Goal: Task Accomplishment & Management: Manage account settings

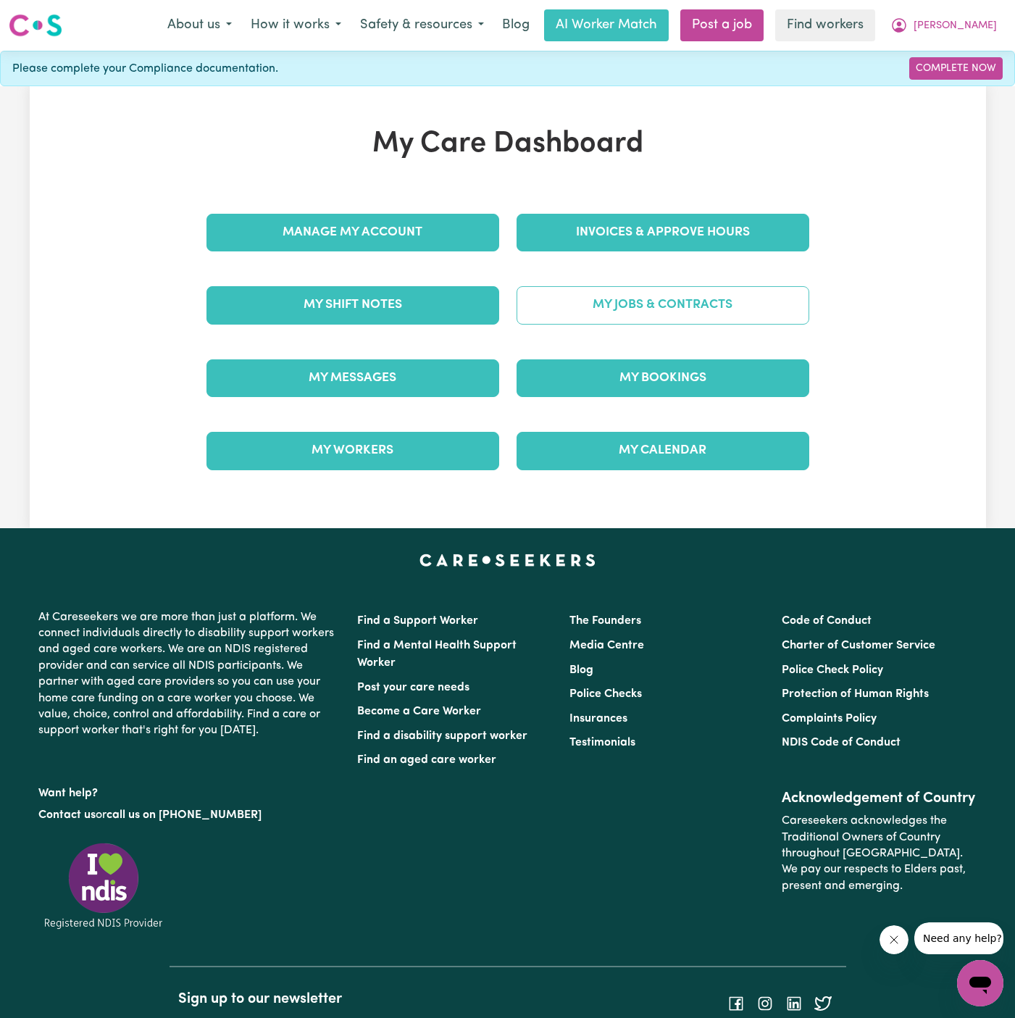
click at [684, 292] on link "My Jobs & Contracts" at bounding box center [663, 305] width 293 height 38
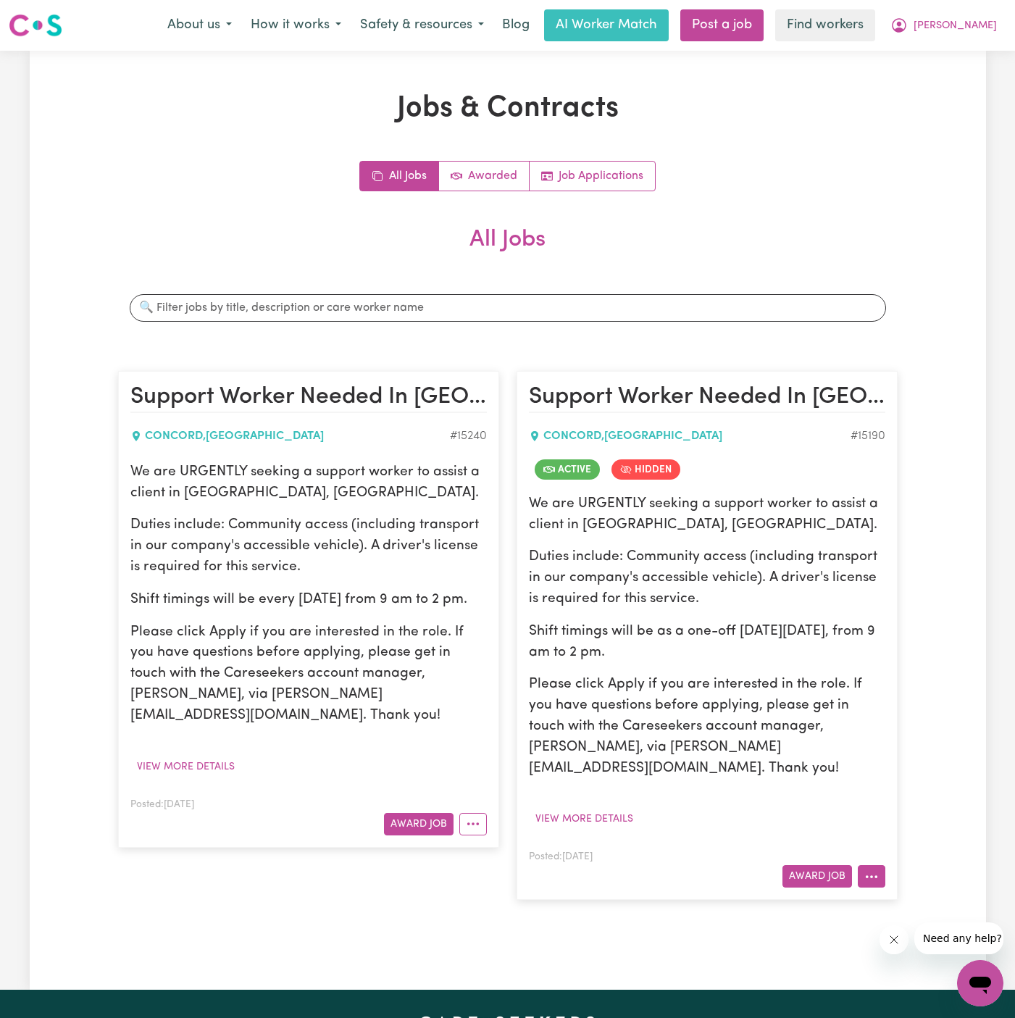
click at [875, 865] on button "More options" at bounding box center [872, 876] width 28 height 22
click at [903, 684] on link "View/Edit Contract" at bounding box center [928, 698] width 141 height 29
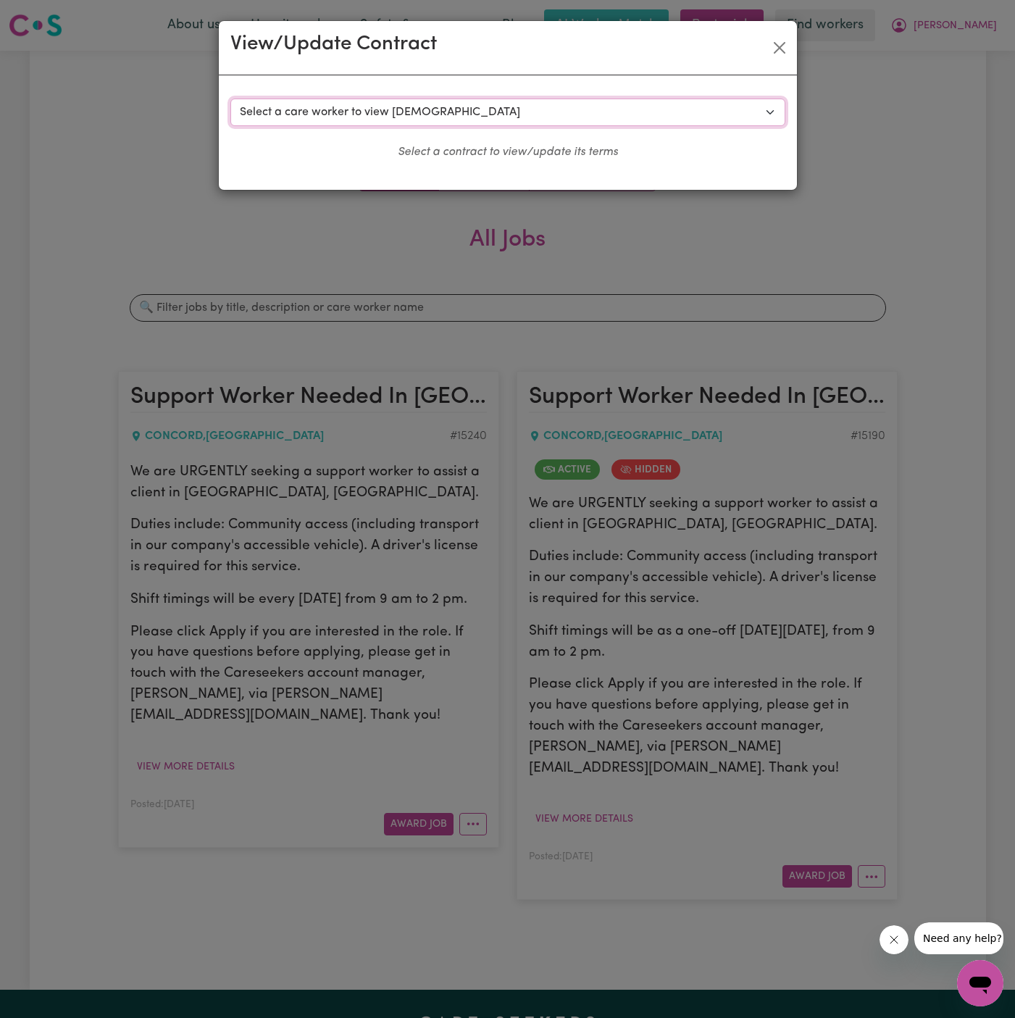
click at [389, 106] on select "Select a care worker to view [DEMOGRAPHIC_DATA] #10663 - [PERSON_NAME] (contrac…" at bounding box center [507, 113] width 555 height 28
select select "10280"
click at [230, 99] on select "Select a care worker to view [DEMOGRAPHIC_DATA] #10663 - [PERSON_NAME] (contrac…" at bounding box center [507, 113] width 555 height 28
select select "PUBLIC_HOLIDAY"
select select "COMMUNITY_ACCESS"
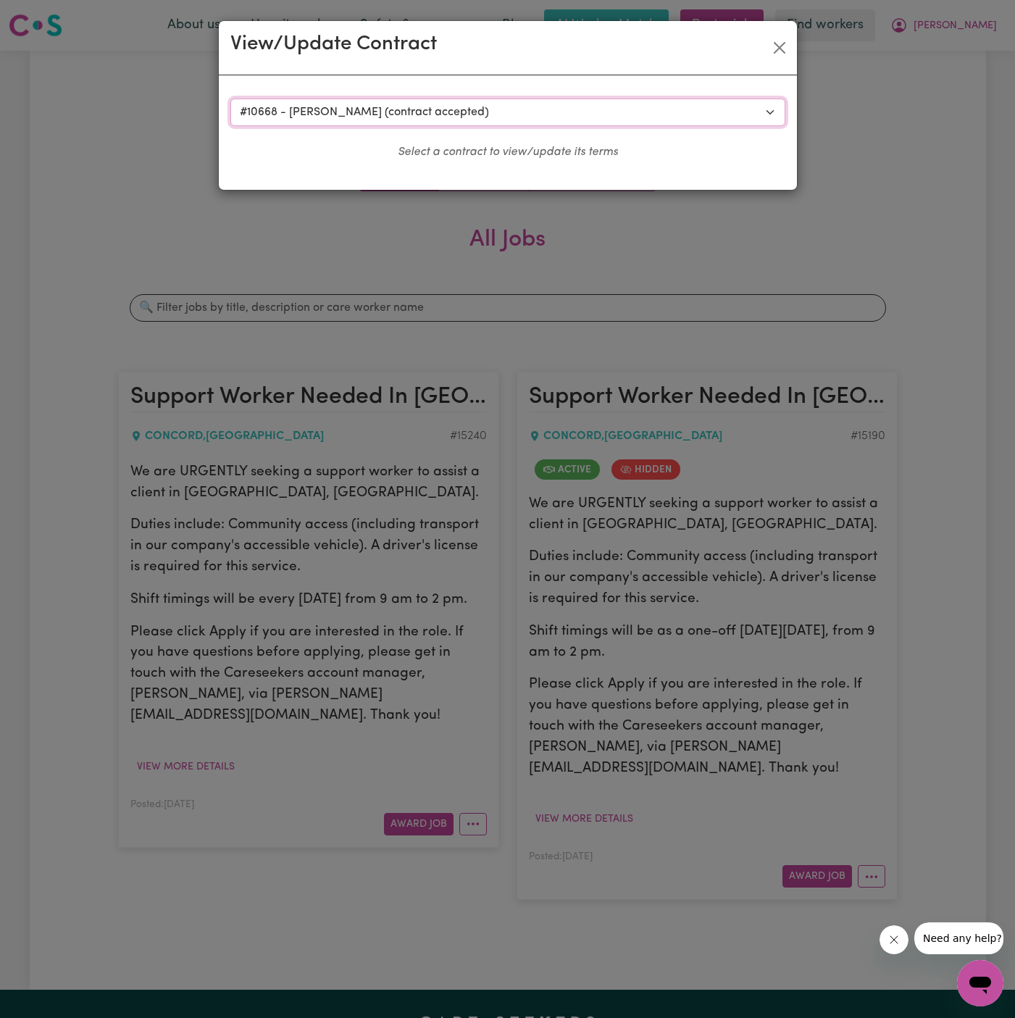
select select "ONE"
select select "WEEKDAY_DAYTIME"
select select "COMMUNITY_ACCESS"
select select "ONE"
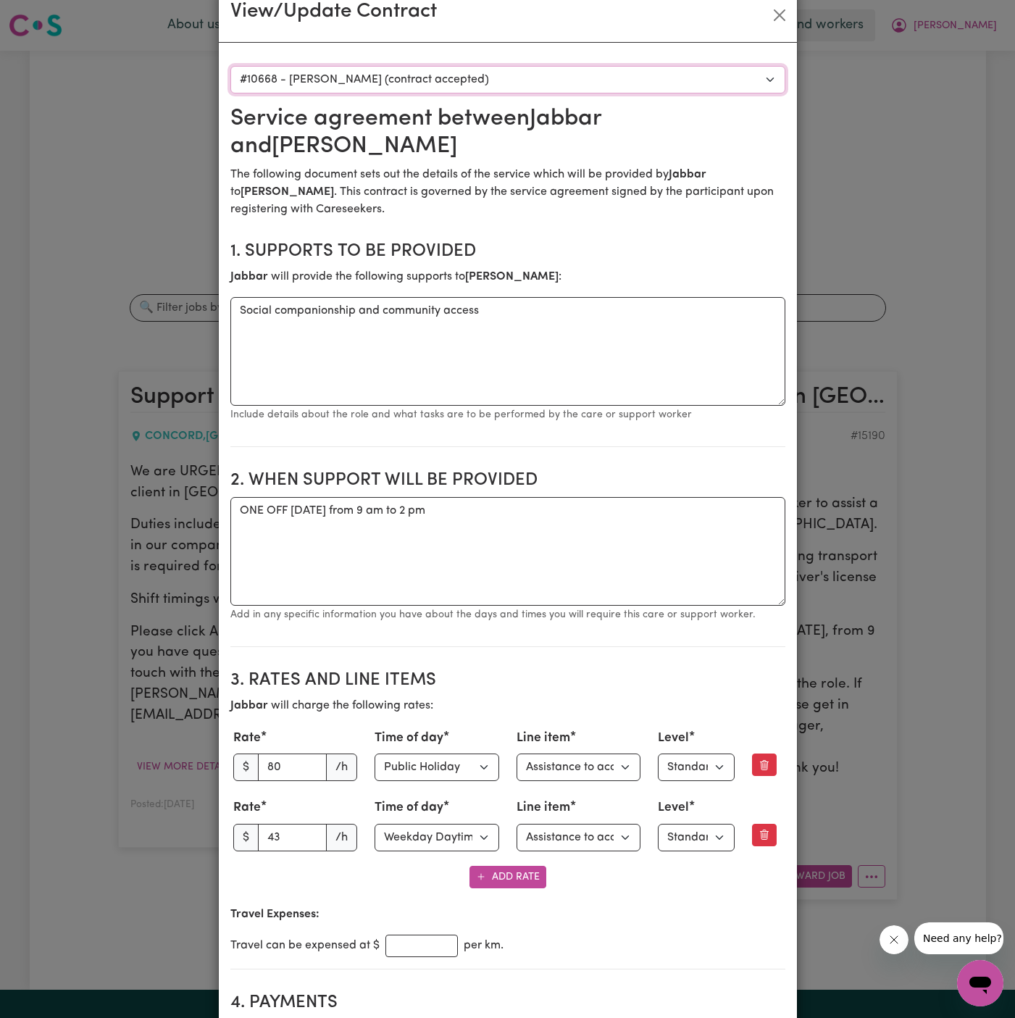
scroll to position [43, 0]
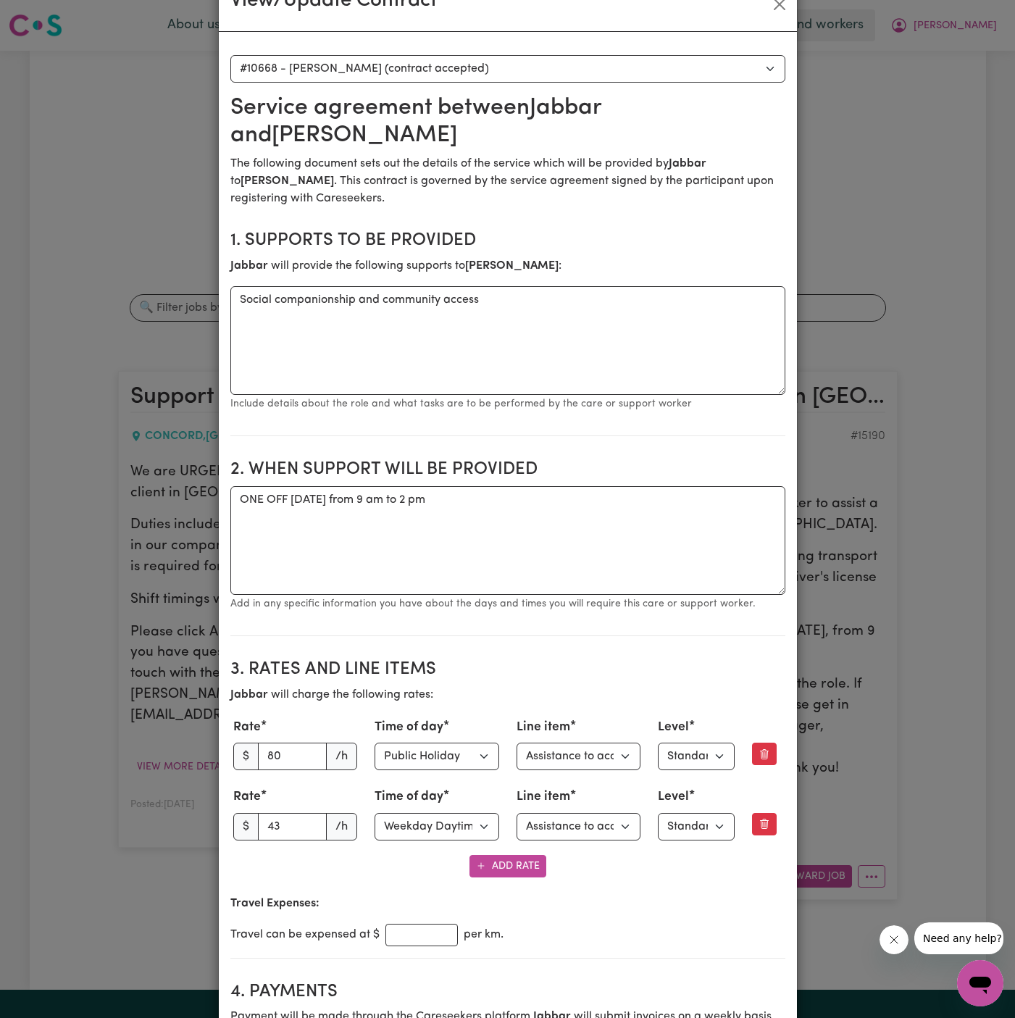
click at [877, 214] on div "View/Update Contract Select a contract to view Select a care worker to view [DE…" at bounding box center [507, 509] width 1015 height 1018
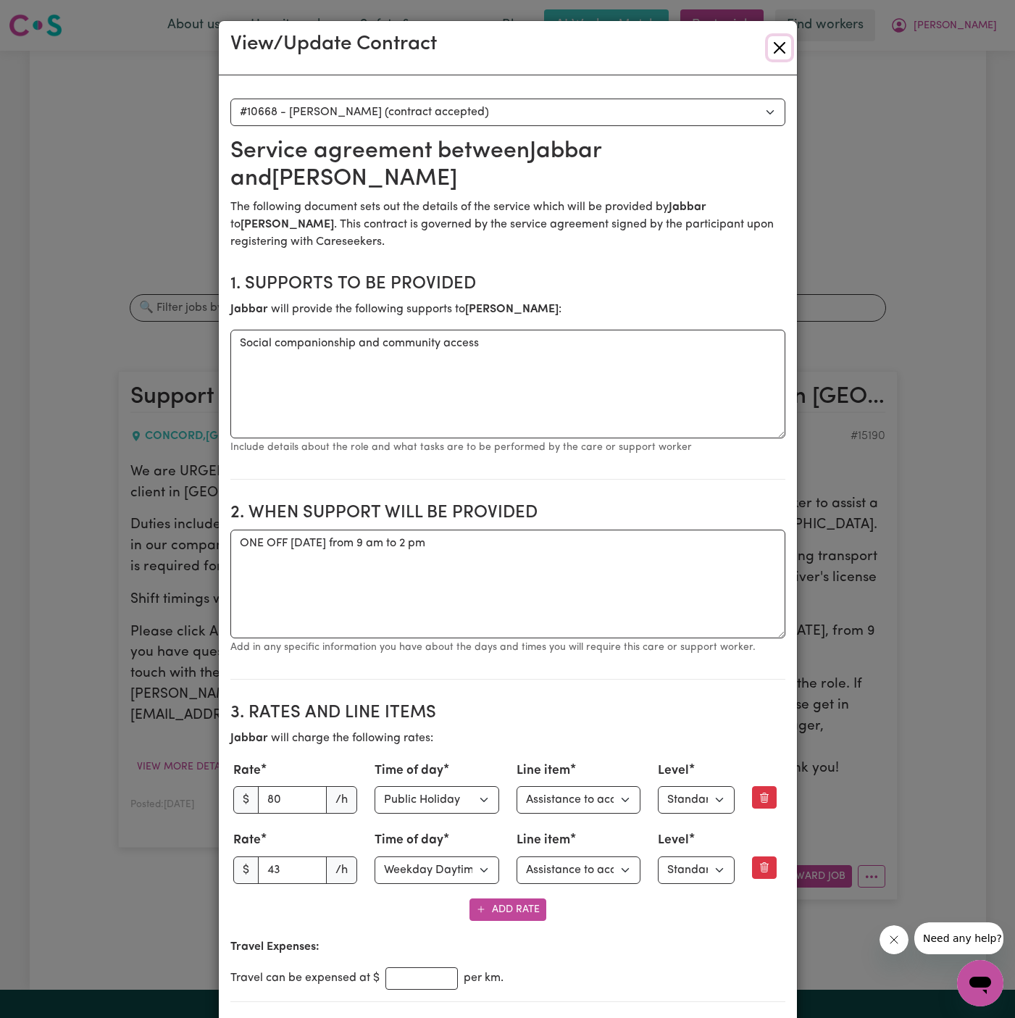
click at [777, 56] on button "Close" at bounding box center [779, 47] width 23 height 23
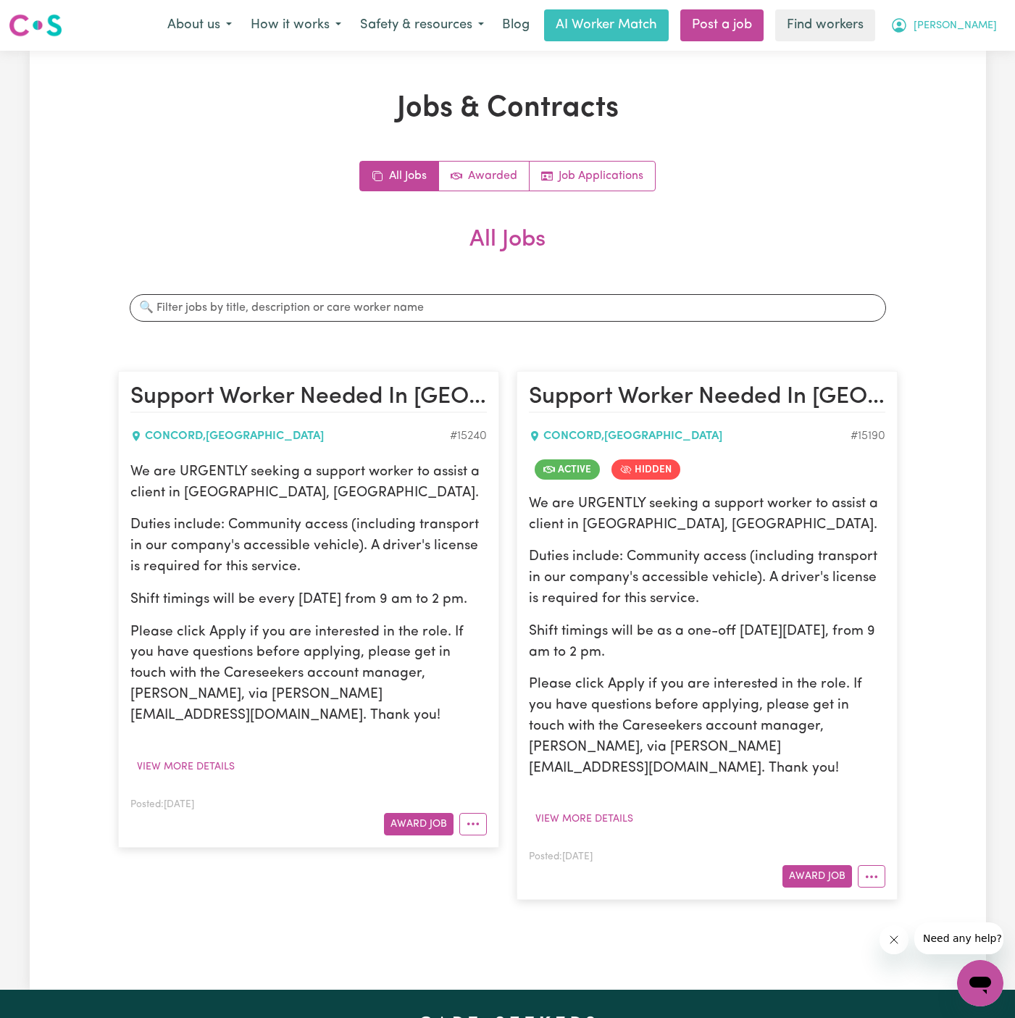
click at [969, 35] on button "[PERSON_NAME]" at bounding box center [943, 25] width 125 height 30
click at [964, 106] on div "Jobs & Contracts All Jobs Awarded Job Applications All Jobs Search jobs Support…" at bounding box center [508, 520] width 956 height 858
click at [986, 35] on button "[PERSON_NAME]" at bounding box center [943, 25] width 125 height 30
click at [986, 85] on link "Logout" at bounding box center [948, 84] width 114 height 28
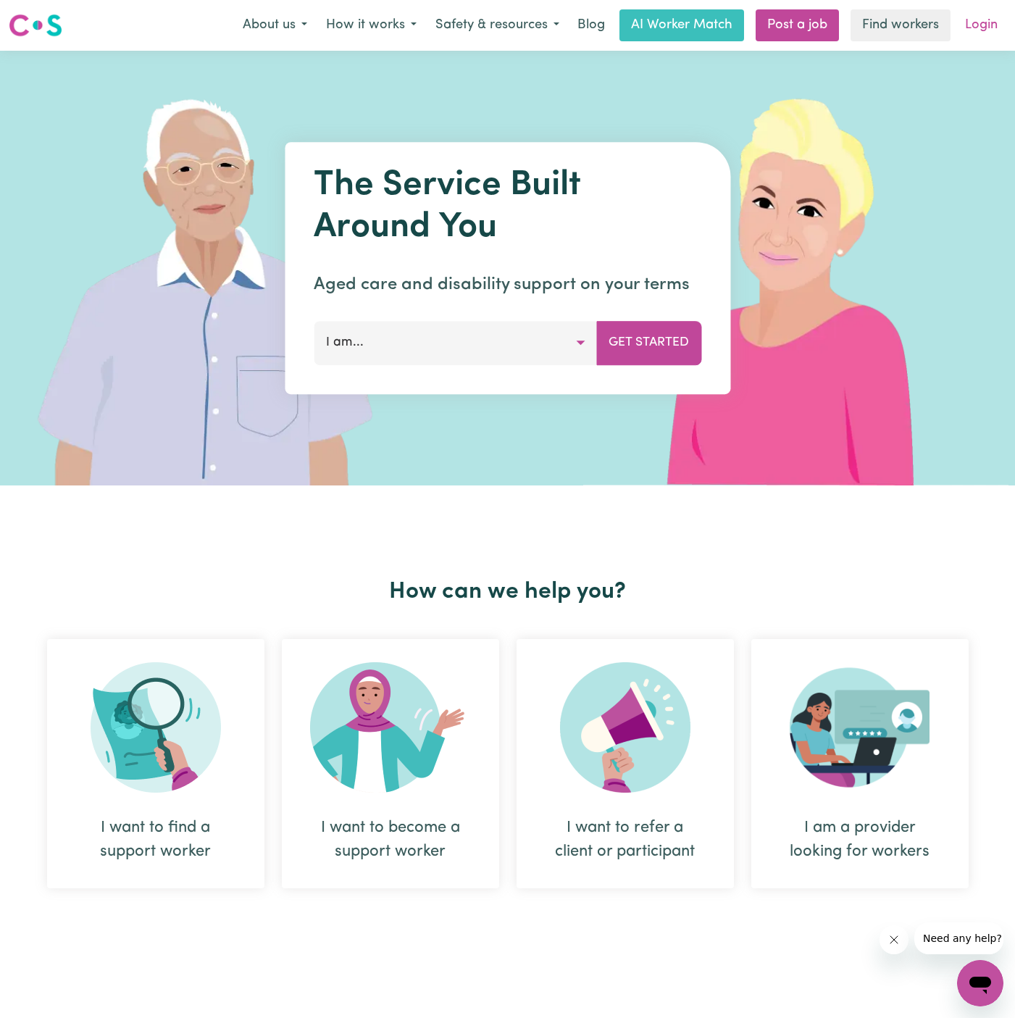
click at [996, 20] on link "Login" at bounding box center [981, 25] width 50 height 32
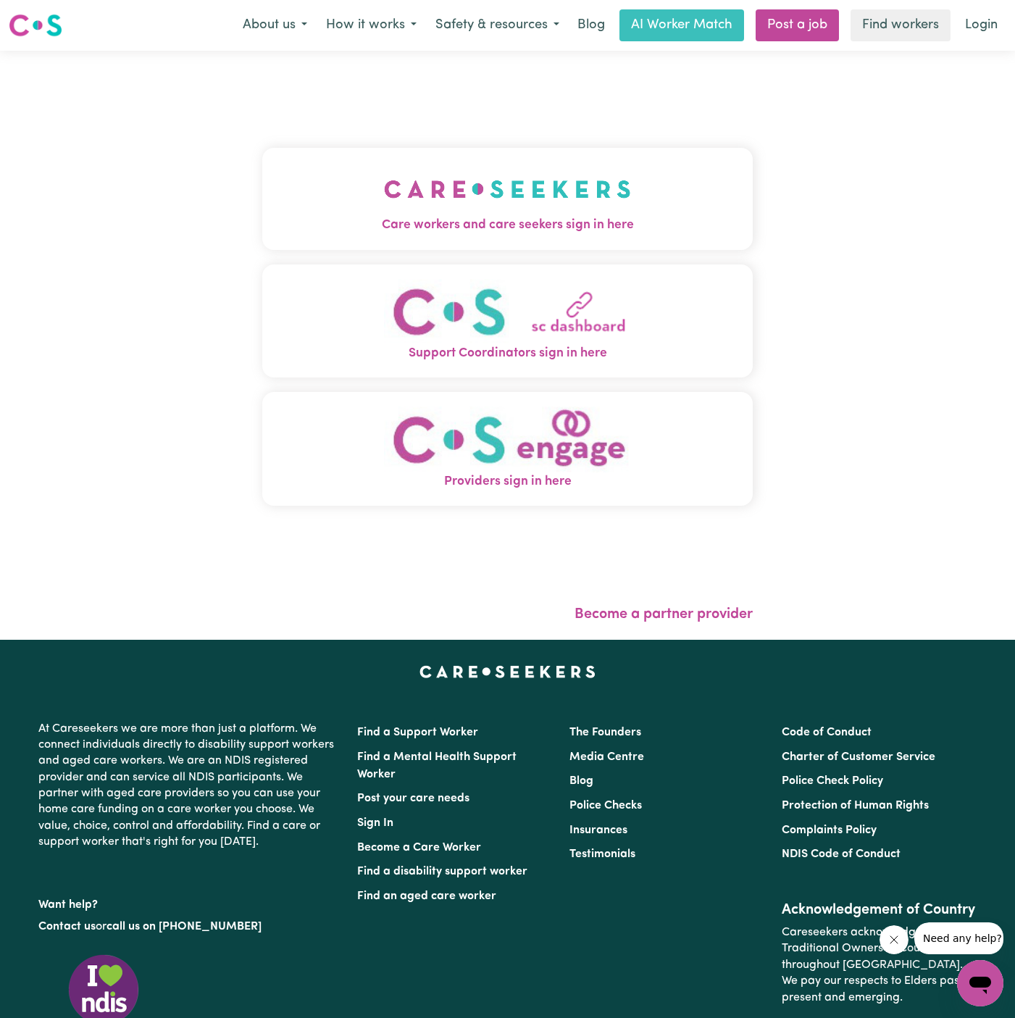
click at [454, 174] on img "Care workers and care seekers sign in here" at bounding box center [507, 189] width 247 height 54
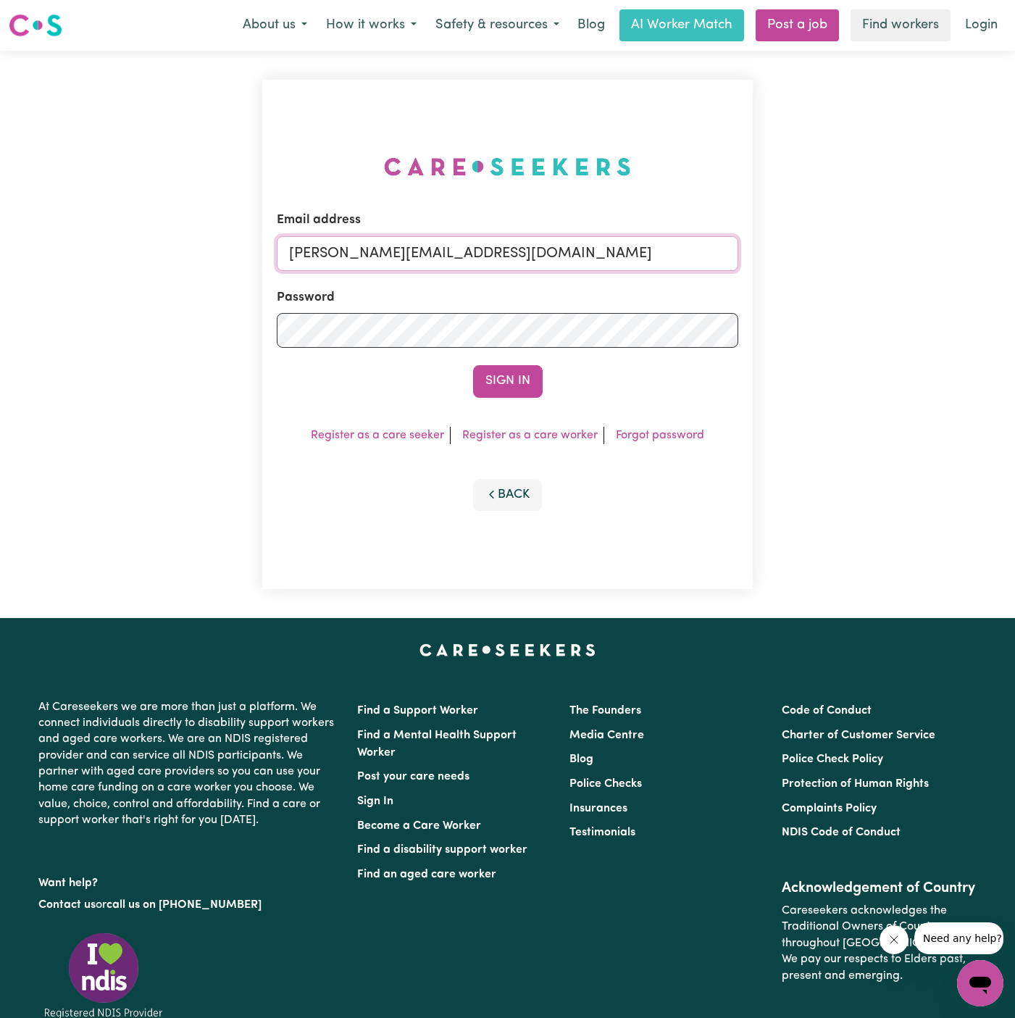
click at [610, 248] on input "[PERSON_NAME][EMAIL_ADDRESS][DOMAIN_NAME]" at bounding box center [507, 253] width 461 height 35
drag, startPoint x: 364, startPoint y: 248, endPoint x: 901, endPoint y: 298, distance: 539.8
click at [901, 298] on div "Email address [EMAIL_ADDRESS][DOMAIN_NAME] Password Sign In Register as a care …" at bounding box center [507, 334] width 1015 height 567
click at [383, 249] on input "[EMAIL_ADDRESS][DOMAIN_NAME]" at bounding box center [507, 253] width 461 height 35
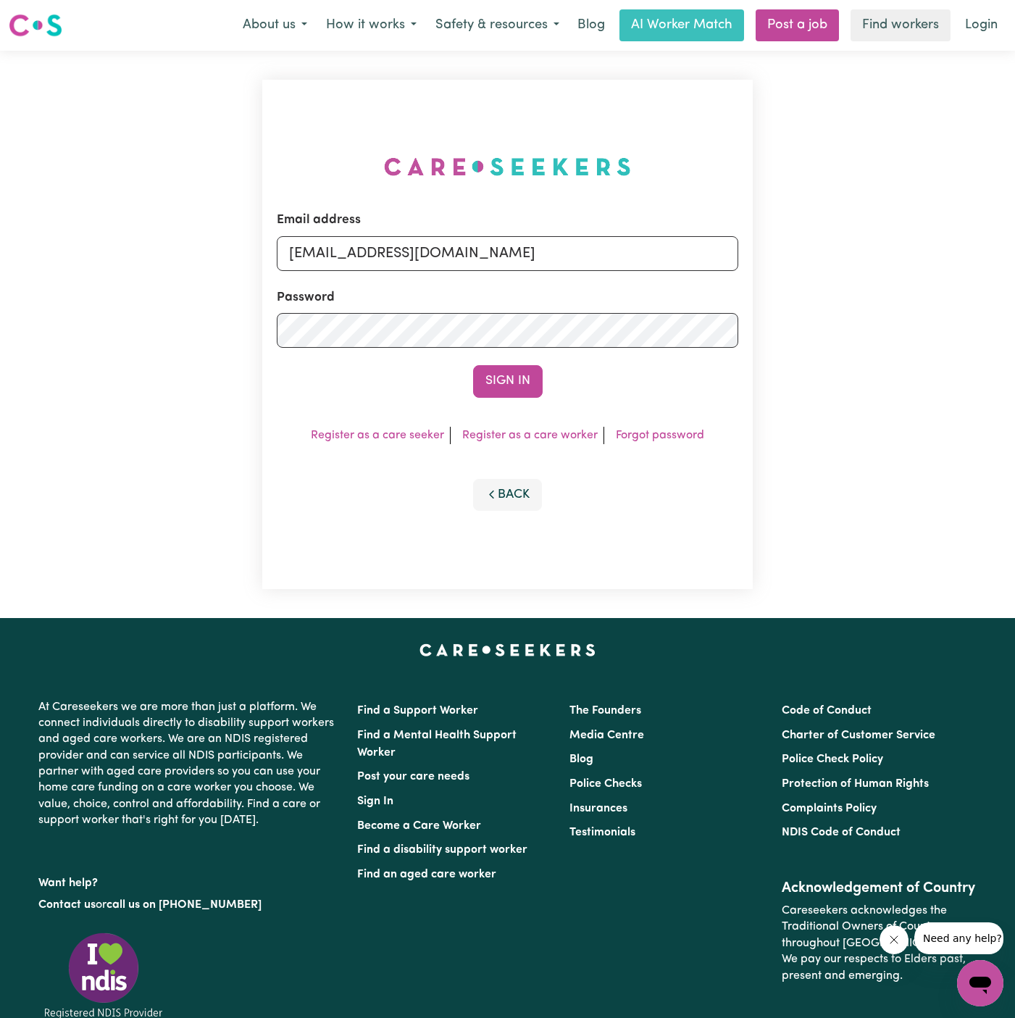
click at [383, 249] on input "[EMAIL_ADDRESS][DOMAIN_NAME]" at bounding box center [507, 253] width 461 height 35
type input "[PERSON_NAME][EMAIL_ADDRESS][DOMAIN_NAME]"
click at [519, 388] on button "Sign In" at bounding box center [508, 381] width 70 height 32
